Goal: Transaction & Acquisition: Subscribe to service/newsletter

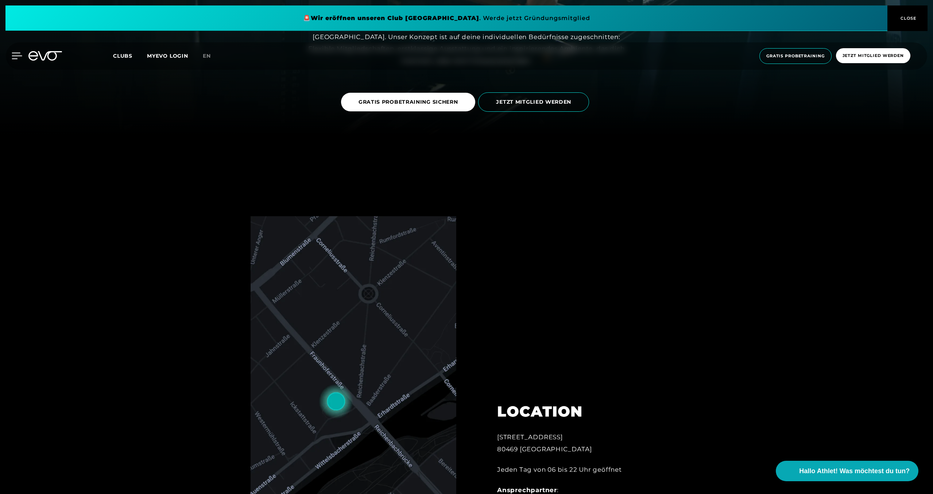
click at [13, 57] on icon at bounding box center [17, 56] width 11 height 7
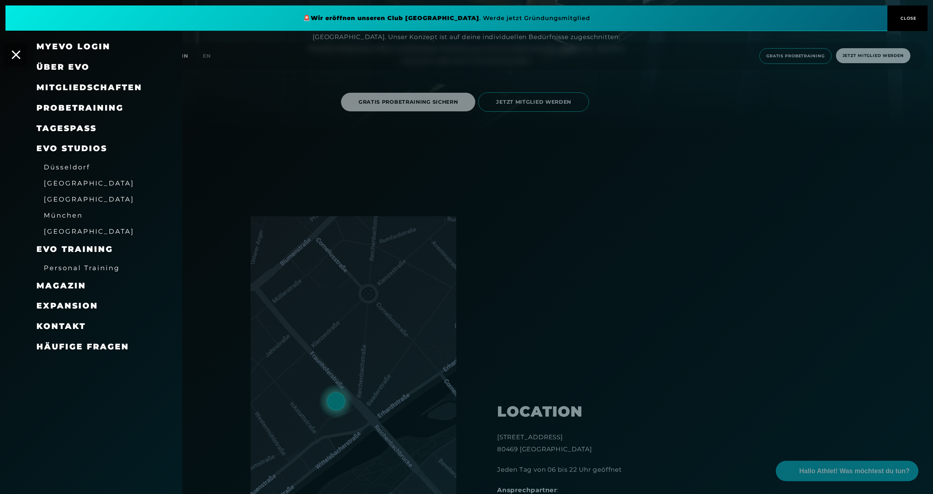
click at [66, 125] on link "TAGESPASS" at bounding box center [66, 128] width 60 height 10
click at [852, 41] on div at bounding box center [466, 247] width 933 height 494
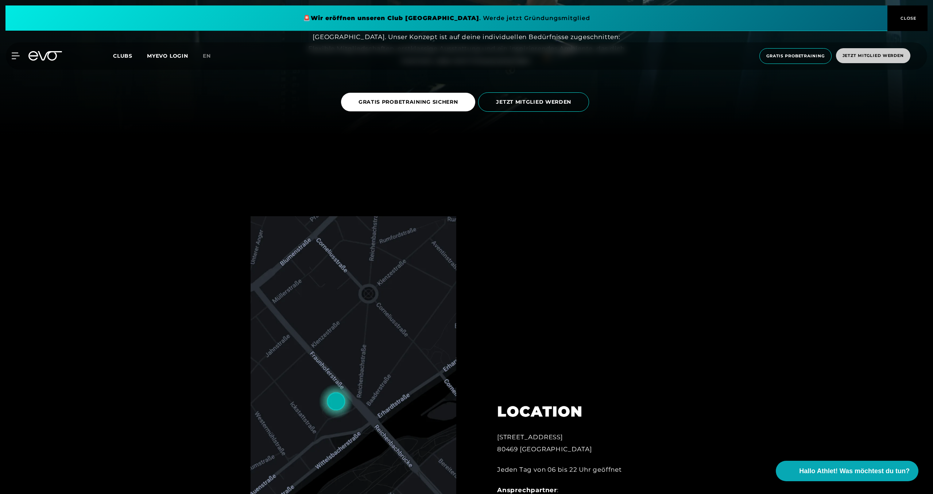
click at [874, 60] on span "Jetzt Mitglied werden" at bounding box center [873, 55] width 74 height 15
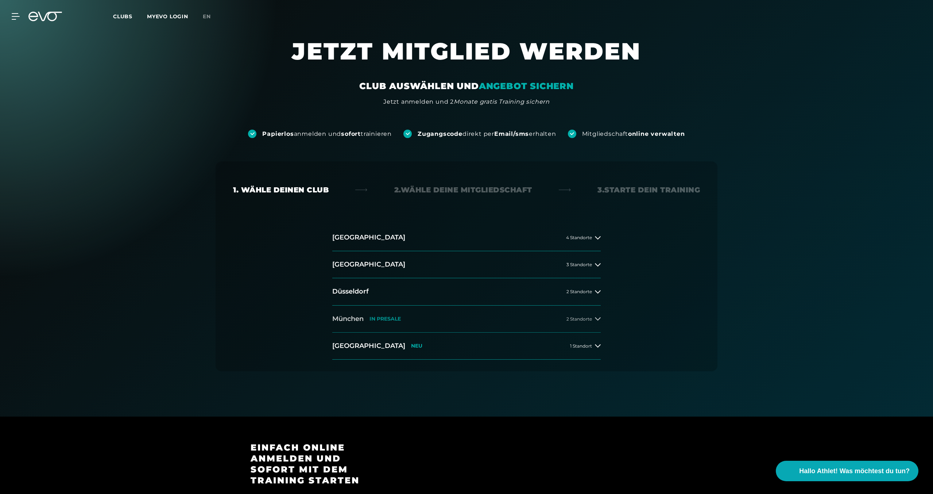
click at [388, 321] on p "IN PRESALE" at bounding box center [385, 319] width 31 height 6
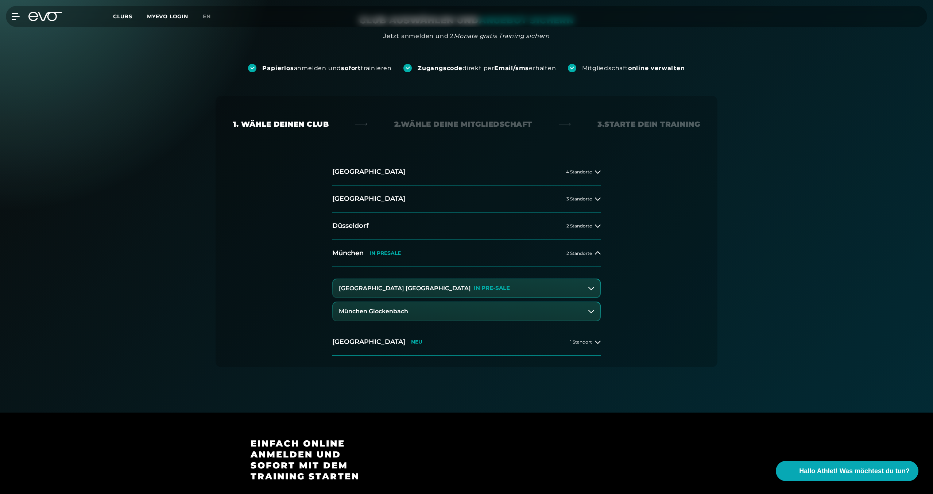
scroll to position [66, 0]
click at [449, 305] on button "München Glockenbach" at bounding box center [466, 311] width 267 height 18
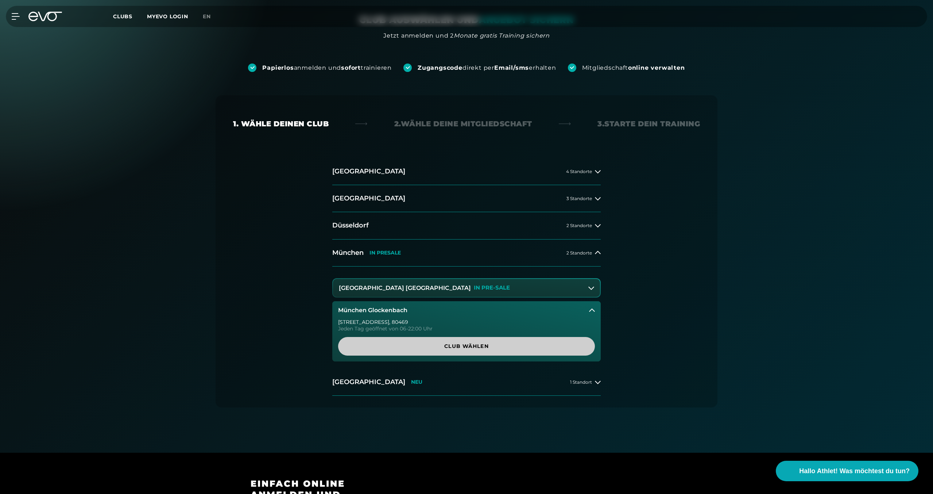
click at [439, 344] on span "Club wählen" at bounding box center [467, 346] width 222 height 8
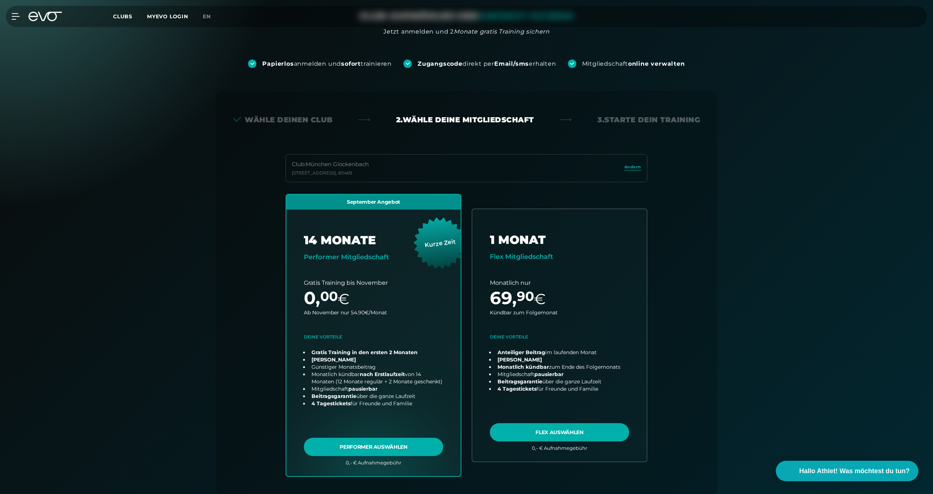
scroll to position [0, 0]
